Goal: Transaction & Acquisition: Register for event/course

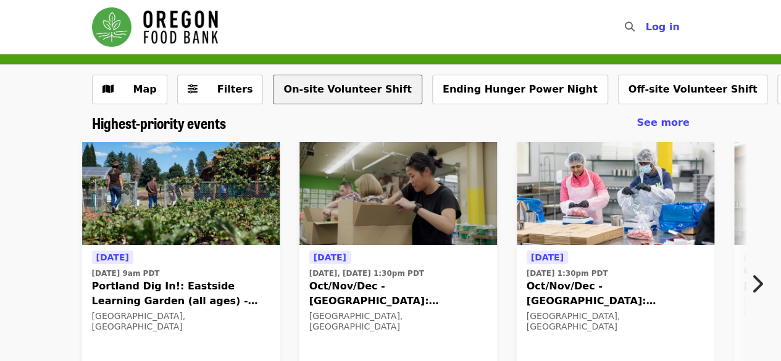
click at [313, 95] on button "On-site Volunteer Shift" at bounding box center [347, 90] width 149 height 30
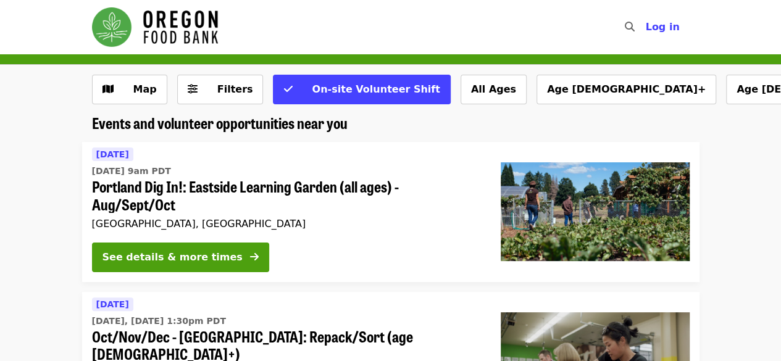
click at [175, 22] on img "Main navigation" at bounding box center [155, 26] width 126 height 39
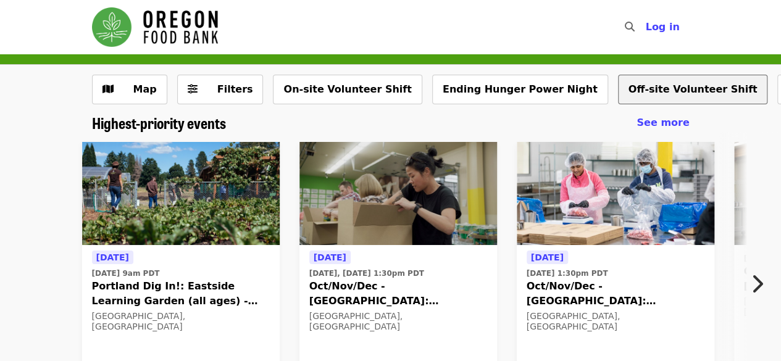
click at [626, 86] on button "Off-site Volunteer Shift" at bounding box center [693, 90] width 150 height 30
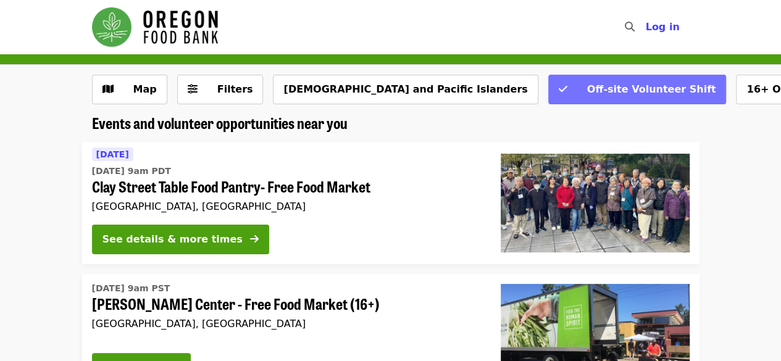
click at [548, 87] on button "Off-site Volunteer Shift" at bounding box center [637, 90] width 178 height 30
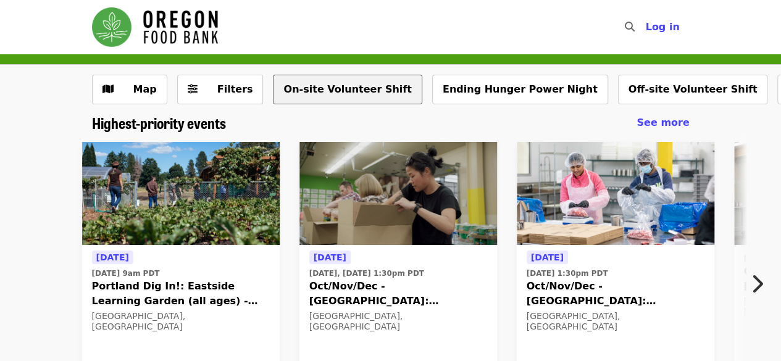
click at [312, 88] on button "On-site Volunteer Shift" at bounding box center [347, 90] width 149 height 30
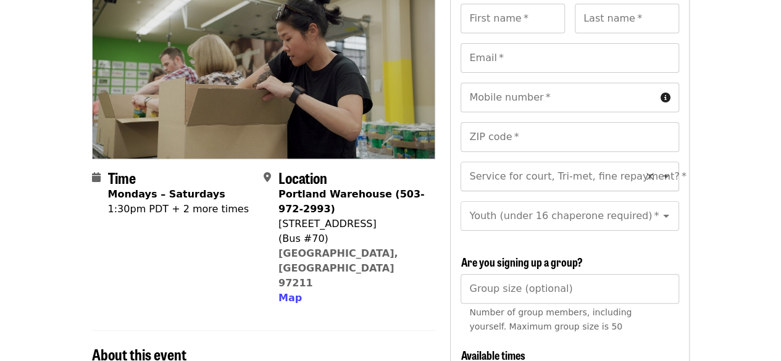
scroll to position [14, 0]
click at [663, 162] on icon "Open" at bounding box center [666, 163] width 6 height 3
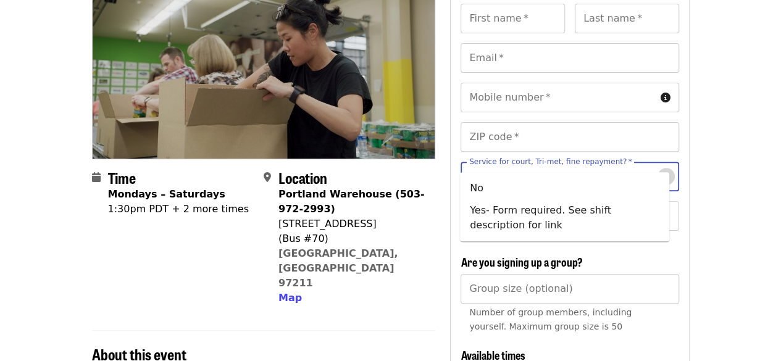
click at [659, 169] on icon "Close" at bounding box center [665, 176] width 15 height 15
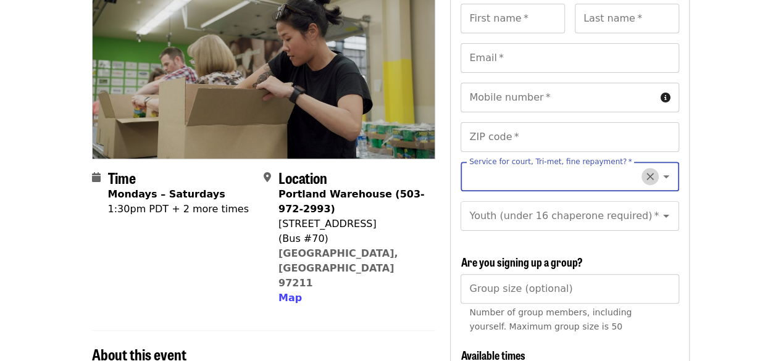
click at [644, 170] on icon "Clear" at bounding box center [650, 176] width 12 height 12
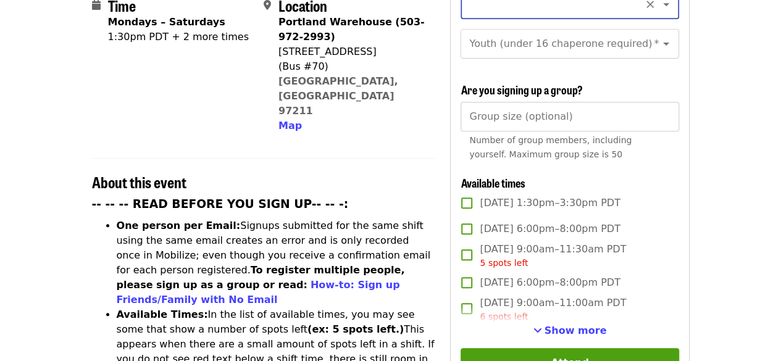
scroll to position [408, 0]
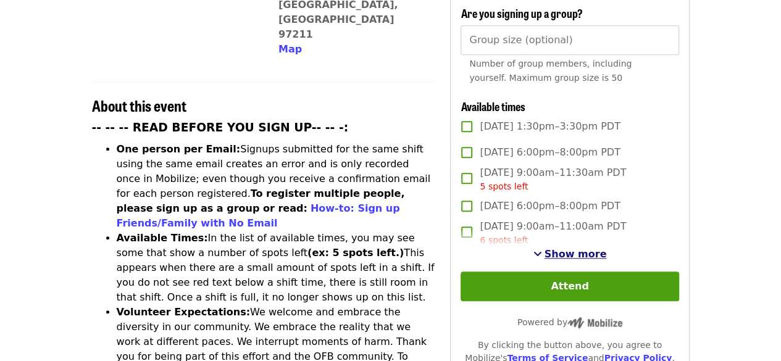
click at [553, 248] on span "Show more" at bounding box center [575, 254] width 62 height 12
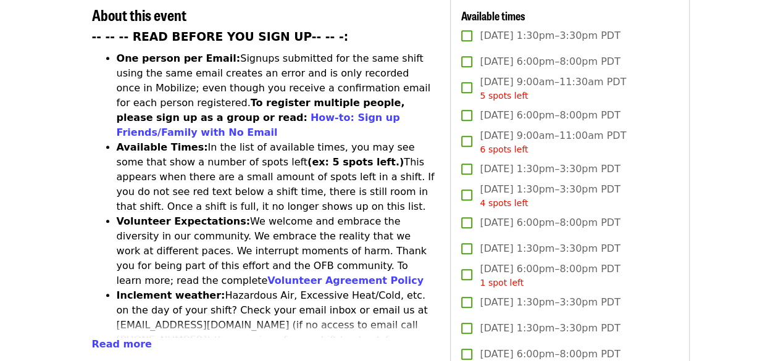
scroll to position [517, 0]
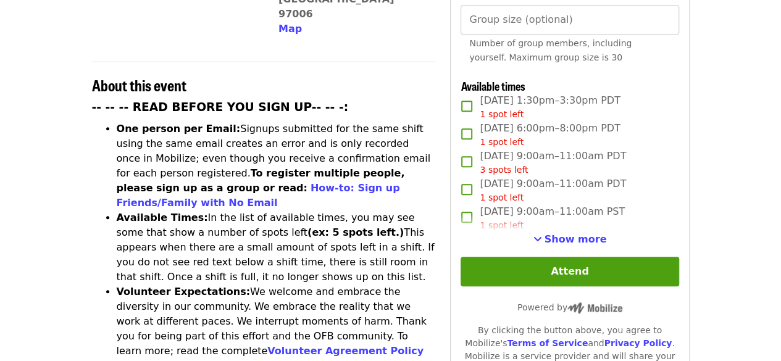
scroll to position [431, 0]
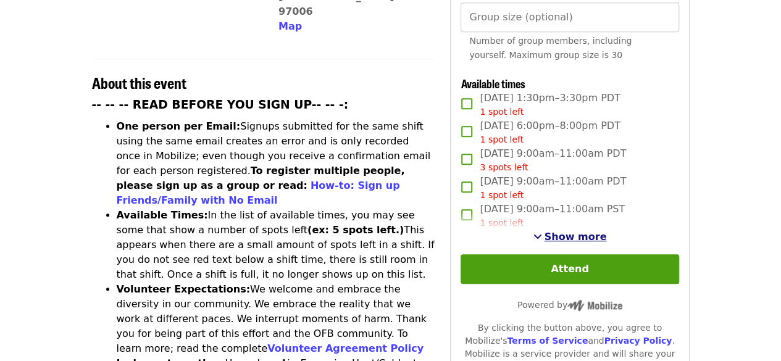
click at [569, 231] on span "Show more" at bounding box center [575, 237] width 62 height 12
